Goal: Information Seeking & Learning: Learn about a topic

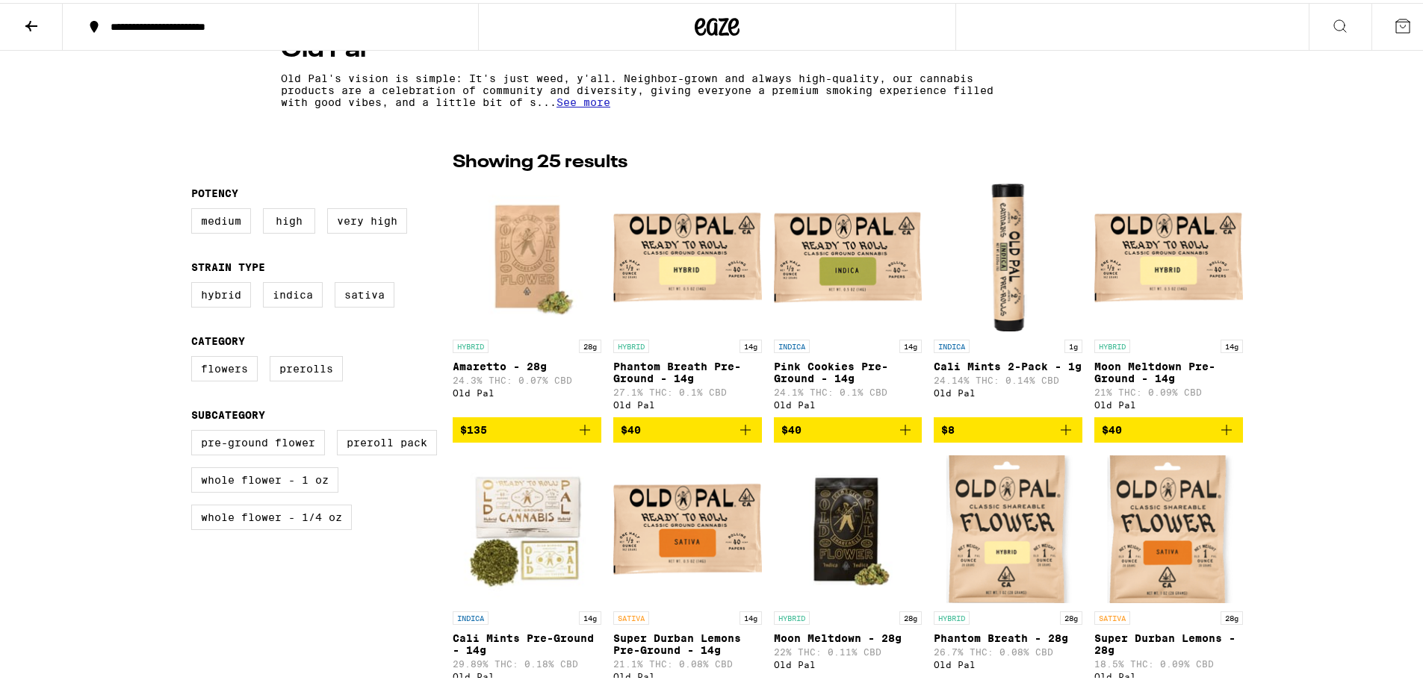
click at [667, 541] on img "Open page for Super Durban Lemons Pre-Ground - 14g from Old Pal" at bounding box center [687, 526] width 149 height 149
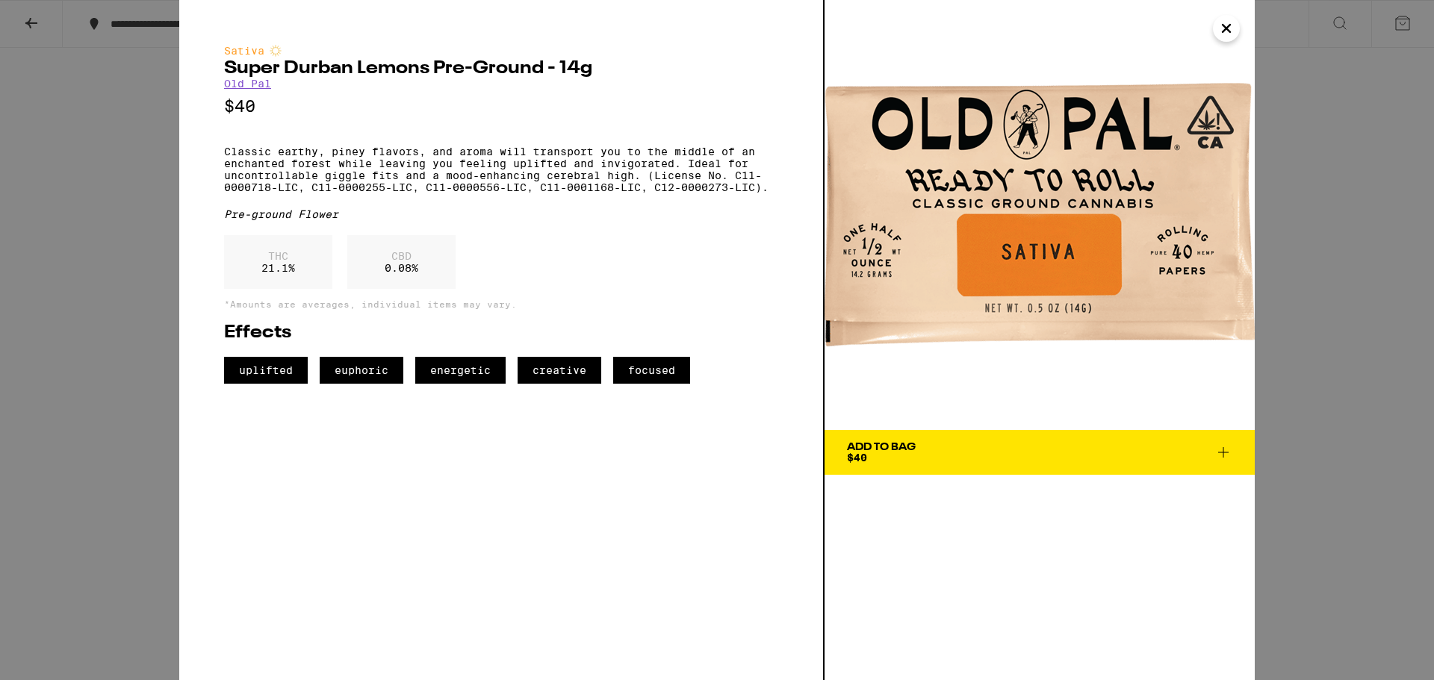
click at [1238, 28] on button "Close" at bounding box center [1226, 28] width 27 height 27
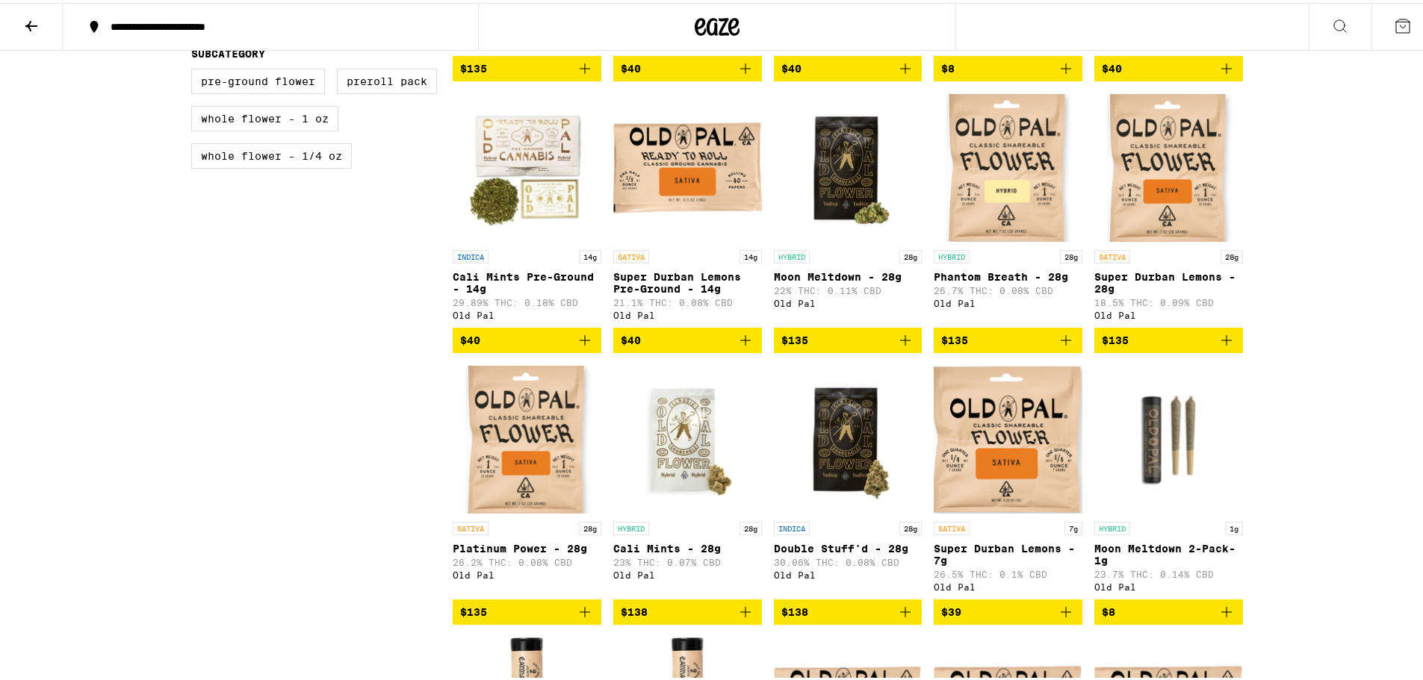
scroll to position [695, 0]
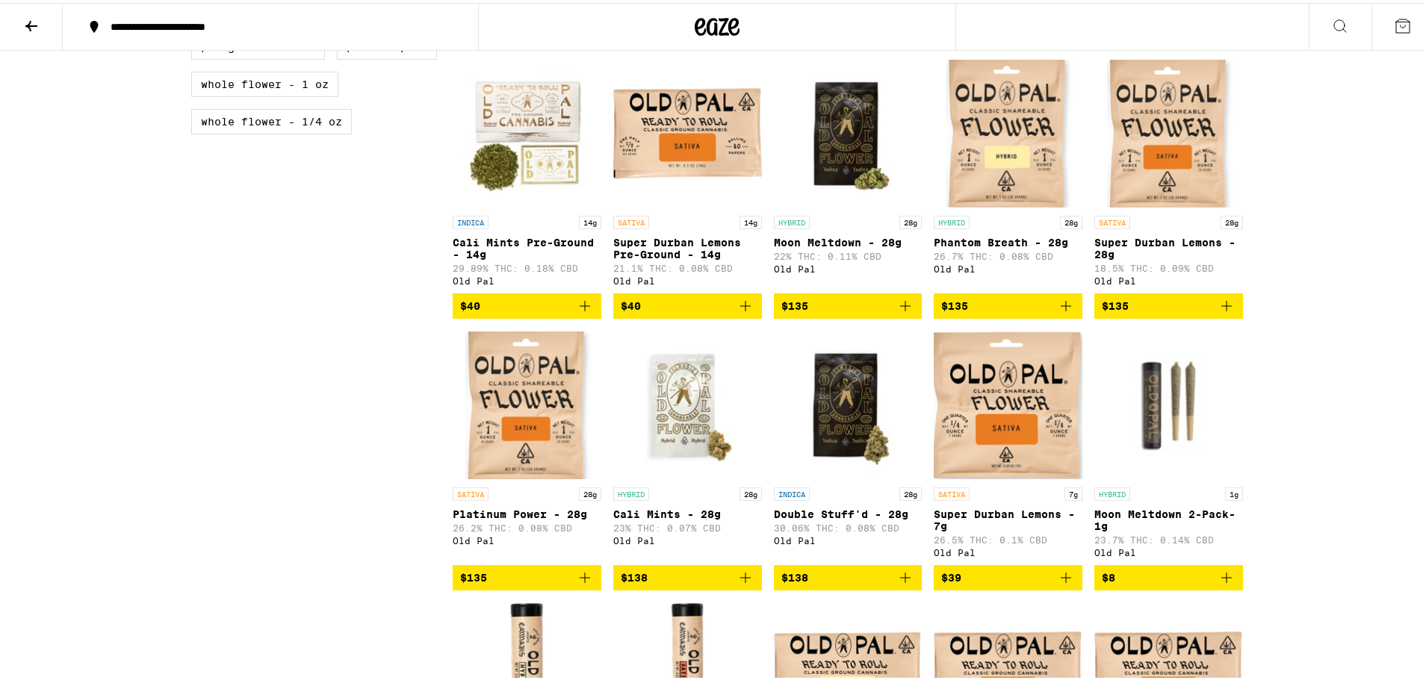
click at [1007, 404] on img "Open page for Super Durban Lemons - 7g from Old Pal" at bounding box center [1008, 402] width 149 height 149
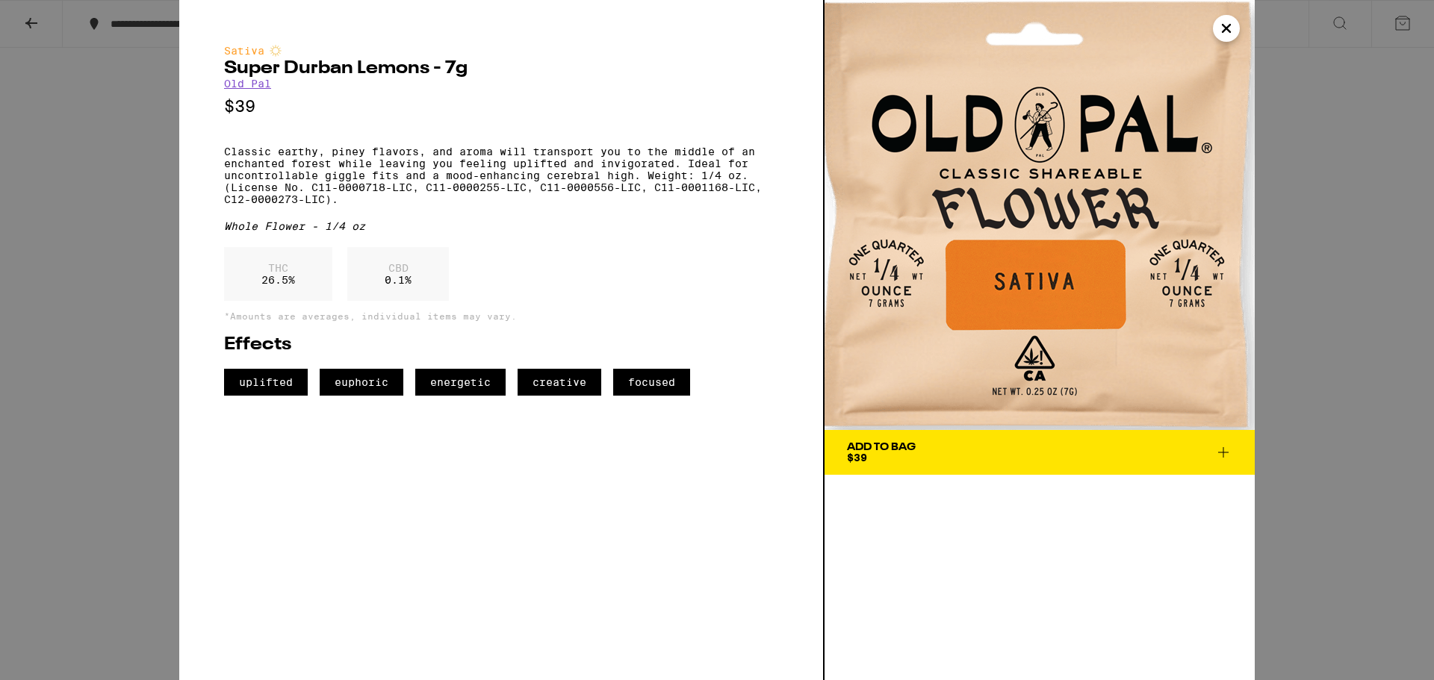
click at [1232, 30] on icon "Close" at bounding box center [1227, 28] width 18 height 22
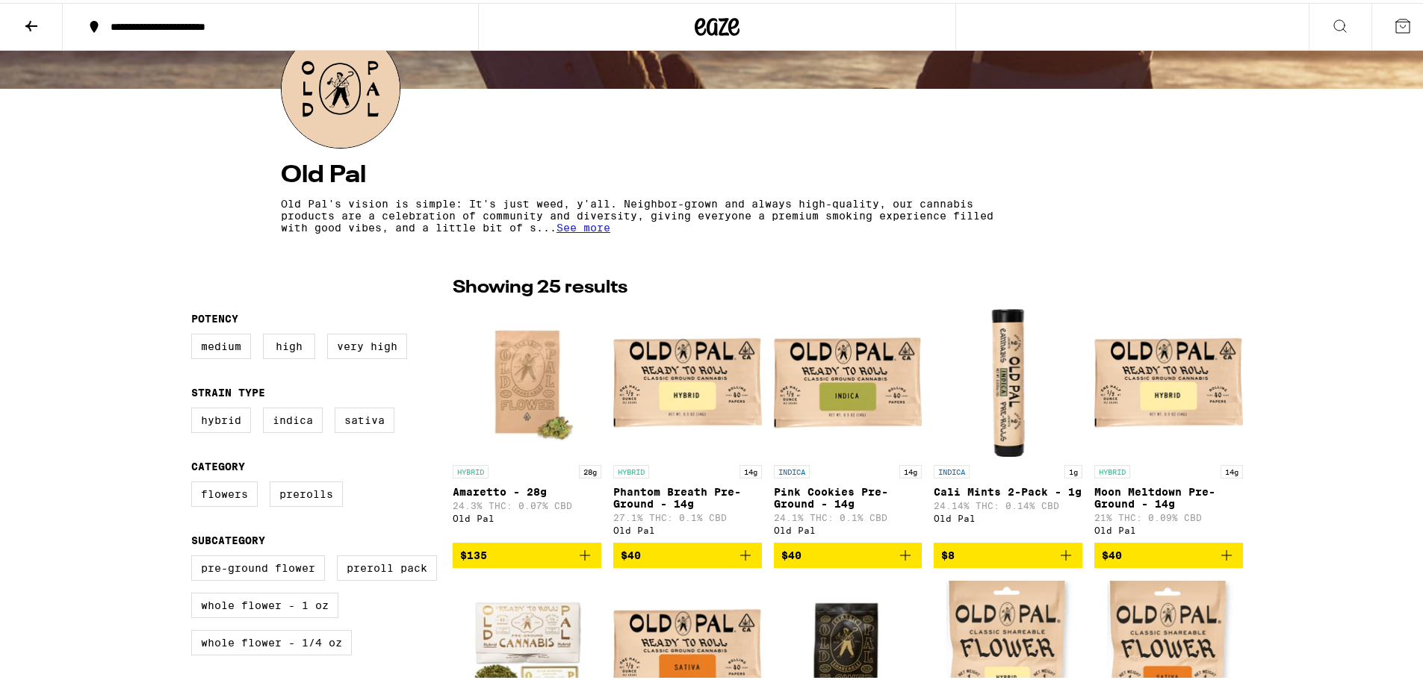
scroll to position [172, 0]
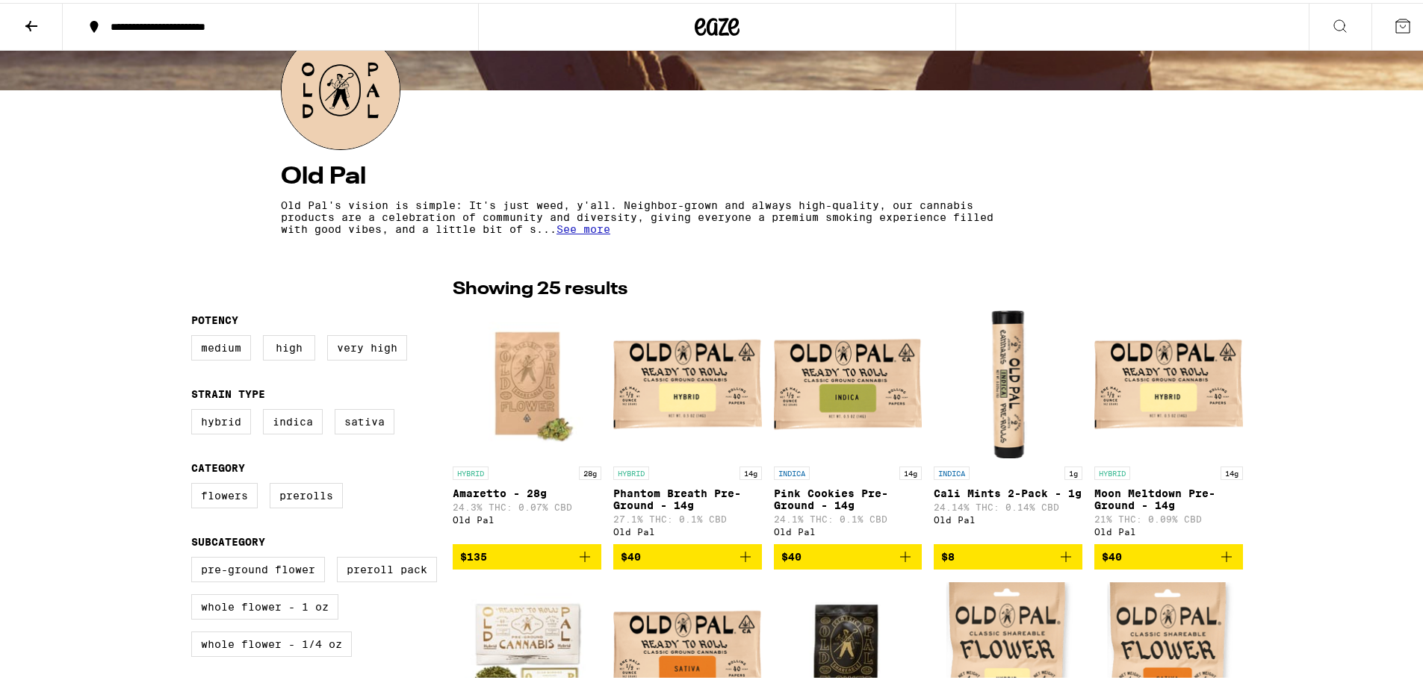
scroll to position [695, 0]
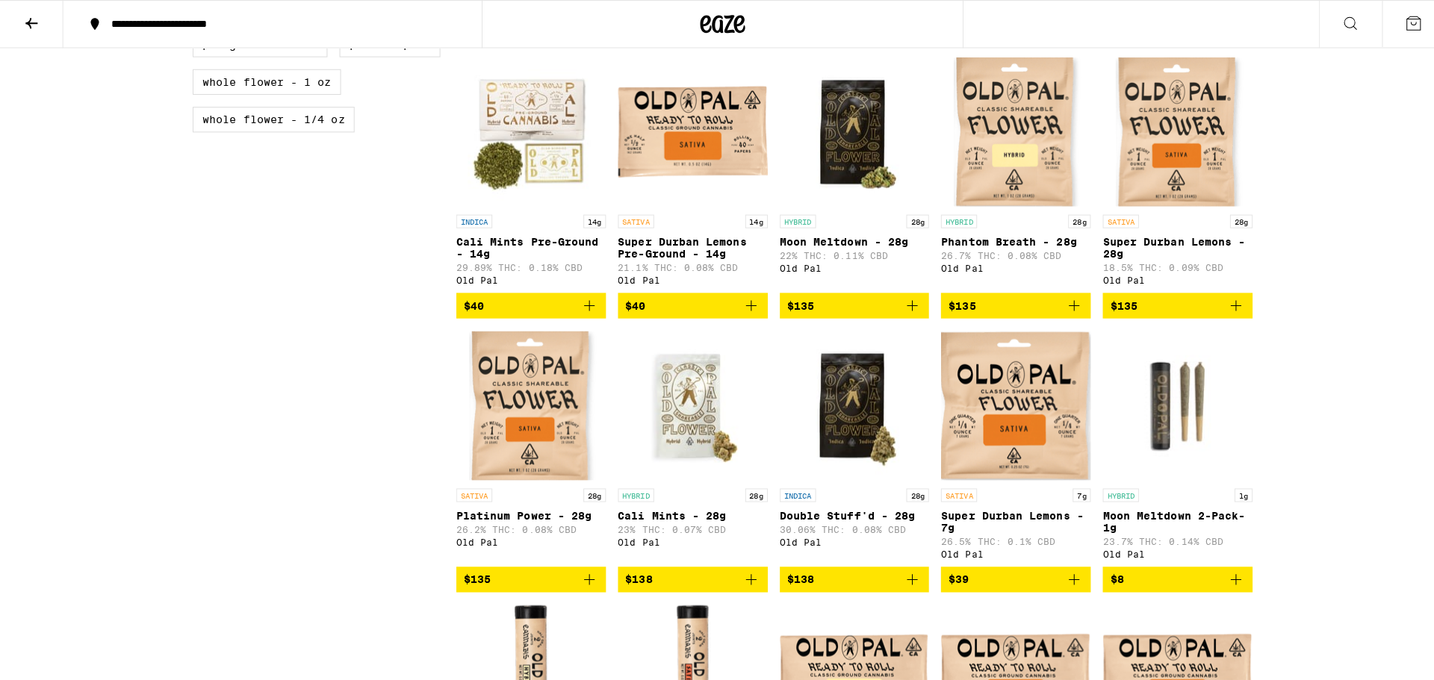
scroll to position [299, 0]
